Goal: Register for event/course

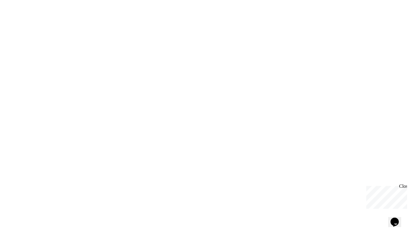
click at [395, 218] on icon "Chat widget" at bounding box center [395, 222] width 8 height 9
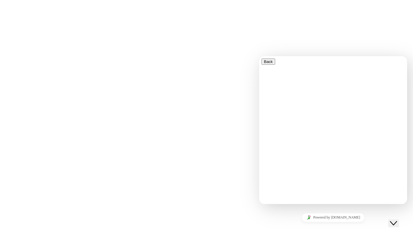
click at [349, 28] on div "We are updating our servers at 7PM EST [DATE]. [PERSON_NAME] should continue to…" at bounding box center [206, 116] width 413 height 233
click at [399, 223] on button "Close Chat This icon closes the chat window." at bounding box center [394, 224] width 11 height 8
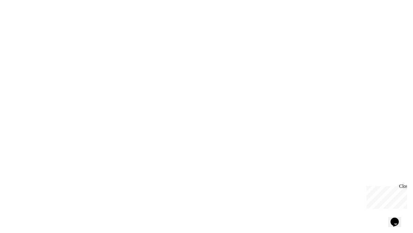
click at [309, 120] on div "We are updating our servers at 7PM EST [DATE]. [PERSON_NAME] should continue to…" at bounding box center [206, 116] width 413 height 233
click at [283, 134] on div "We are updating our servers at 7PM EST [DATE]. [PERSON_NAME] should continue to…" at bounding box center [206, 116] width 413 height 233
click at [212, 54] on div "We are updating our servers at 7PM EST [DATE]. [PERSON_NAME] should continue to…" at bounding box center [206, 116] width 413 height 233
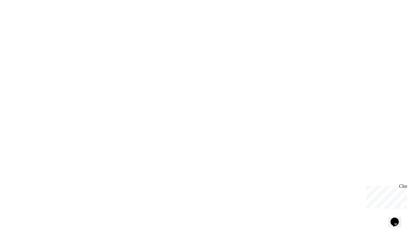
drag, startPoint x: 251, startPoint y: 43, endPoint x: 224, endPoint y: 60, distance: 32.3
click at [222, 59] on div "We are updating our servers at 7PM EST [DATE]. [PERSON_NAME] should continue to…" at bounding box center [206, 116] width 413 height 233
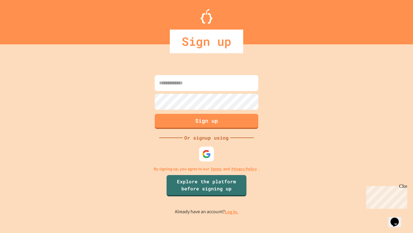
click at [76, 86] on div "Sign up Or signup using By signing up, you agree to our Terms and Privacy Polic…" at bounding box center [206, 144] width 413 height 177
click at [162, 86] on input at bounding box center [207, 83] width 104 height 16
type input "**********"
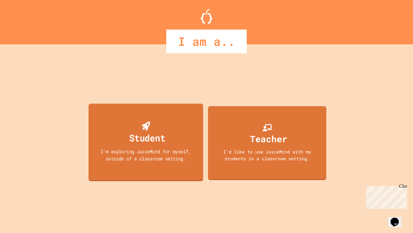
click at [175, 140] on div "Student I'm exploring JuiceMind for myself, outside of a classroom setting." at bounding box center [146, 143] width 115 height 78
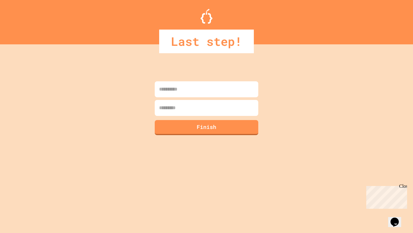
click at [213, 89] on input at bounding box center [207, 89] width 104 height 16
type input "******"
click at [202, 107] on input at bounding box center [207, 108] width 104 height 16
type input "***"
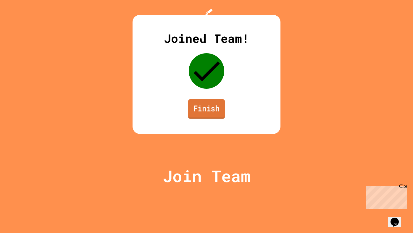
click at [203, 119] on link "Finish" at bounding box center [206, 110] width 37 height 20
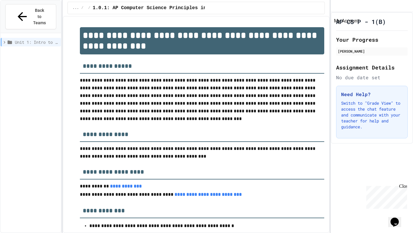
click at [343, 8] on icon "My Account" at bounding box center [340, 11] width 6 height 6
click at [349, 233] on div at bounding box center [206, 233] width 413 height 0
click at [4, 41] on icon at bounding box center [5, 42] width 2 height 3
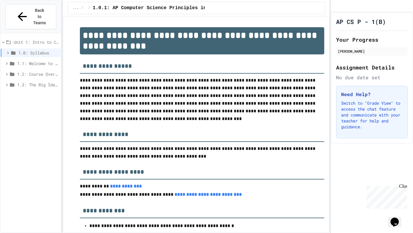
click at [7, 50] on icon at bounding box center [7, 52] width 5 height 5
click at [7, 72] on icon at bounding box center [6, 74] width 5 height 5
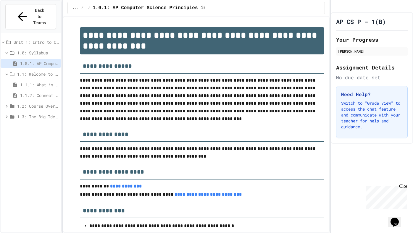
click at [25, 71] on span "1.1: Welcome to Computer Science" at bounding box center [37, 74] width 41 height 6
click at [5, 72] on icon at bounding box center [6, 74] width 5 height 5
click at [37, 82] on span "1.1.1: What is Computer Science?" at bounding box center [39, 85] width 39 height 6
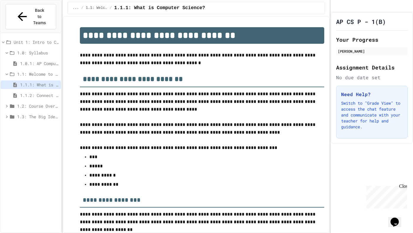
scroll to position [939, 0]
